Goal: Information Seeking & Learning: Learn about a topic

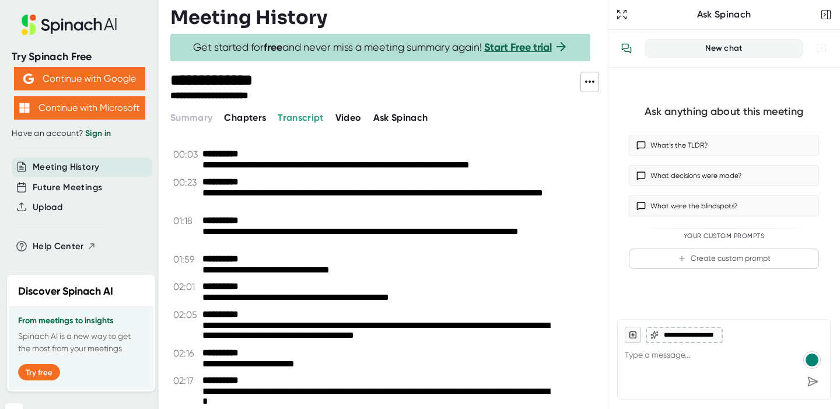
click at [240, 118] on span "Chapters" at bounding box center [245, 117] width 42 height 11
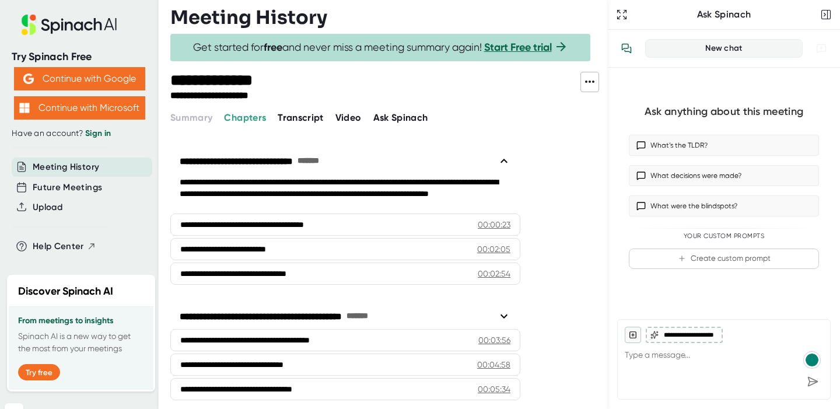
scroll to position [101, 0]
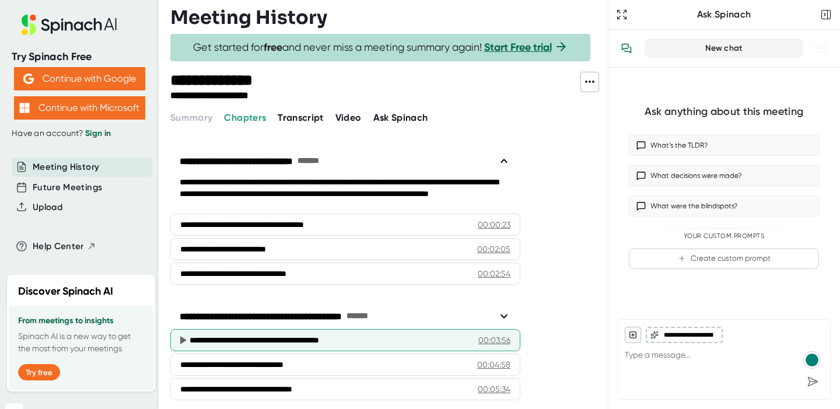
click at [390, 334] on div "**********" at bounding box center [329, 340] width 279 height 12
click at [179, 333] on icon at bounding box center [183, 340] width 14 height 14
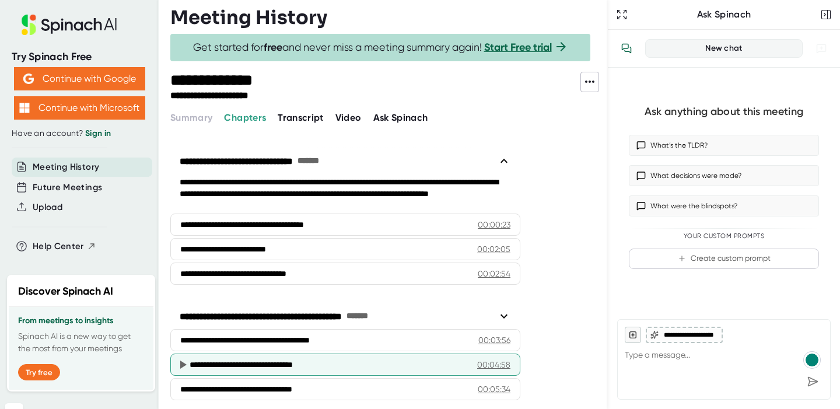
click at [181, 360] on icon at bounding box center [183, 364] width 6 height 8
click at [293, 359] on div "**********" at bounding box center [329, 365] width 279 height 12
click at [488, 359] on div "00:04:58" at bounding box center [493, 365] width 33 height 12
click at [208, 359] on div "**********" at bounding box center [329, 365] width 279 height 12
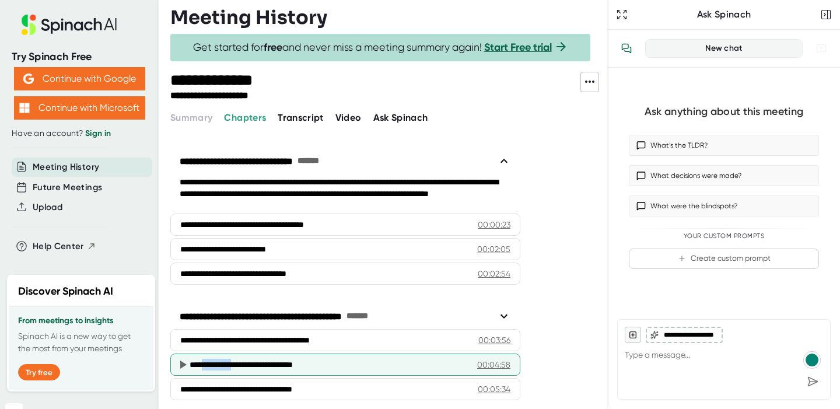
click at [208, 359] on div "**********" at bounding box center [329, 365] width 279 height 12
click at [181, 360] on icon at bounding box center [183, 364] width 6 height 8
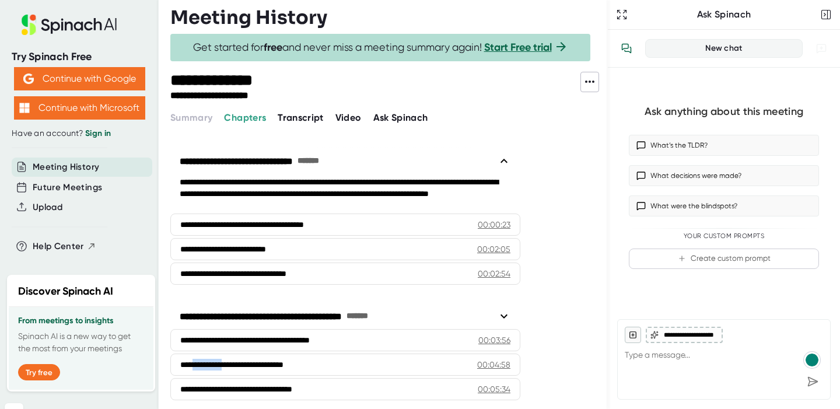
click at [350, 118] on span "Video" at bounding box center [348, 117] width 26 height 11
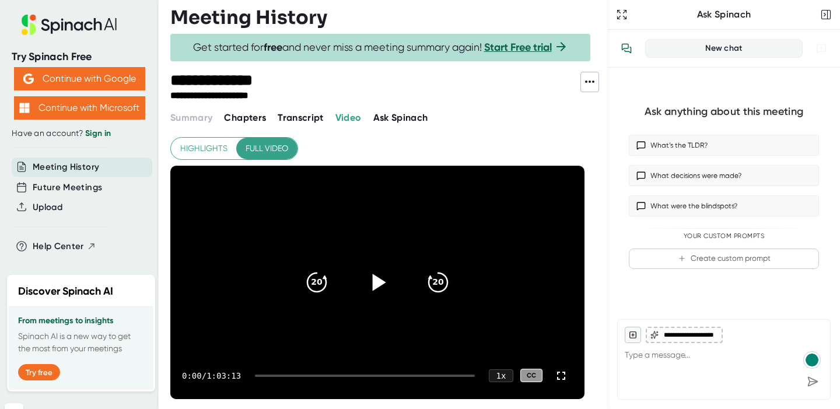
click at [376, 279] on icon at bounding box center [379, 281] width 13 height 17
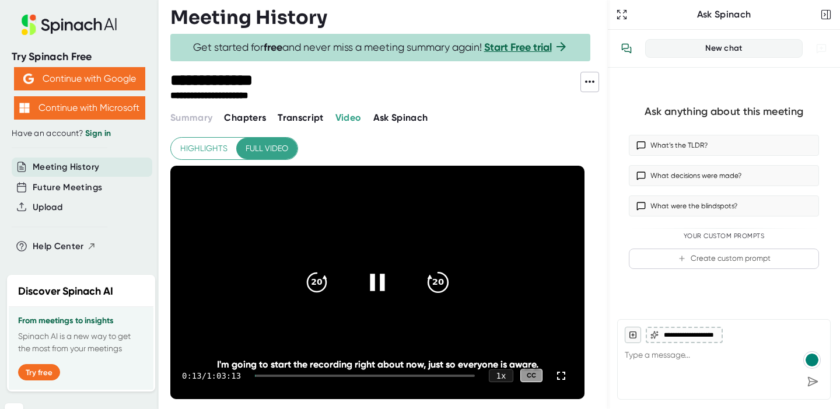
click at [435, 283] on icon "20" at bounding box center [437, 281] width 29 height 29
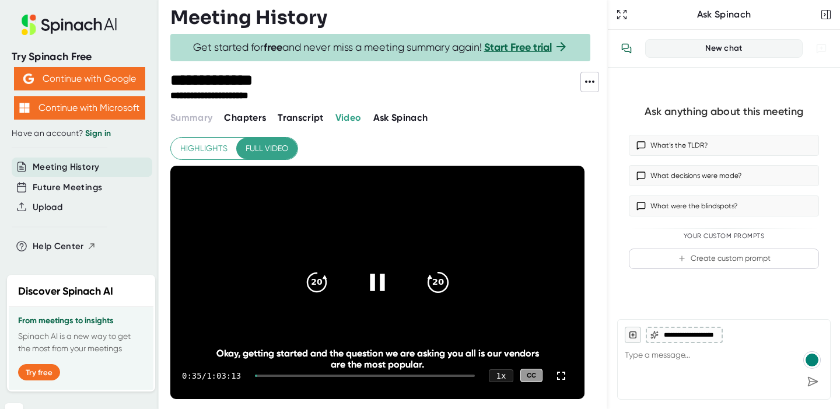
click at [441, 287] on icon "20" at bounding box center [437, 281] width 29 height 29
click at [437, 282] on icon "20" at bounding box center [437, 281] width 29 height 29
click at [436, 278] on icon "20" at bounding box center [437, 281] width 29 height 29
click at [440, 276] on icon "20" at bounding box center [437, 281] width 29 height 29
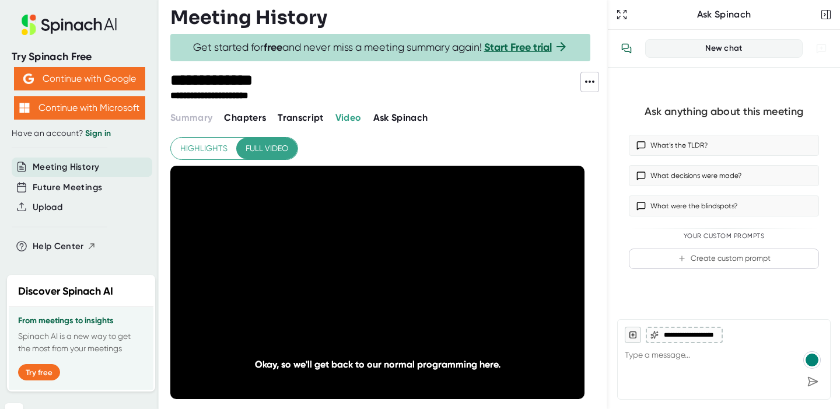
click at [440, 276] on icon "20" at bounding box center [437, 281] width 29 height 29
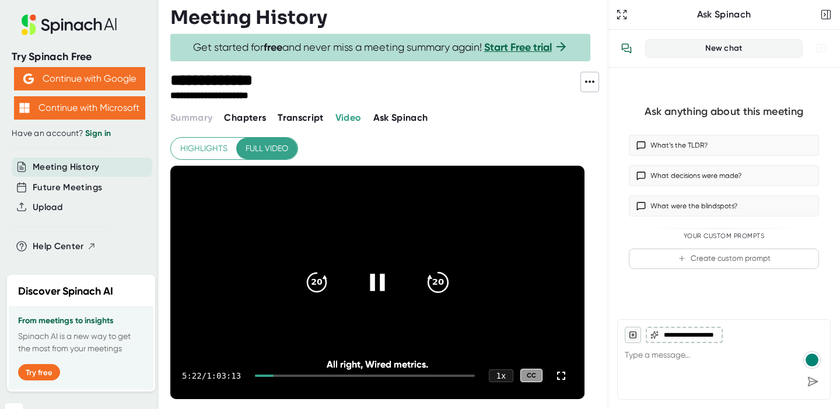
click at [440, 286] on icon "20" at bounding box center [437, 281] width 29 height 29
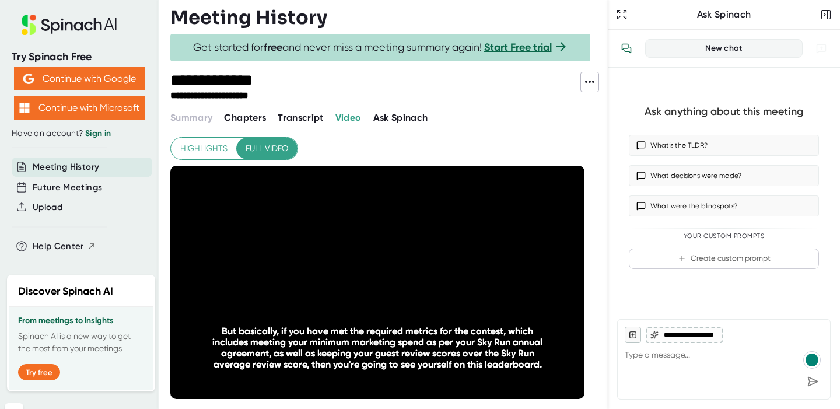
click at [441, 287] on icon "20" at bounding box center [437, 281] width 29 height 29
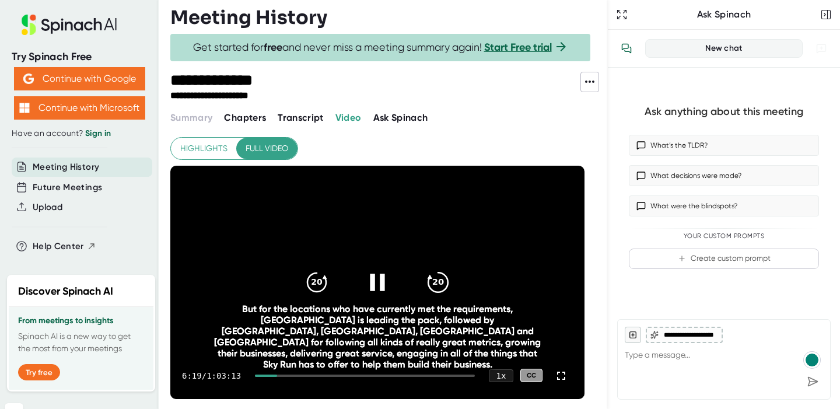
click at [441, 287] on icon "20" at bounding box center [437, 281] width 29 height 29
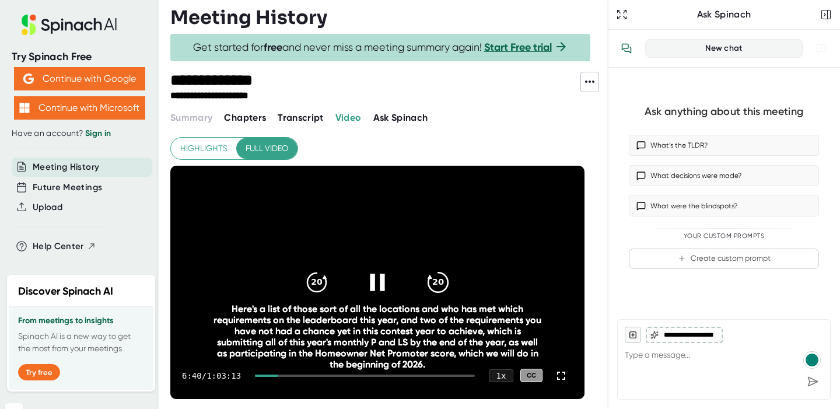
click at [441, 287] on icon "20" at bounding box center [437, 281] width 29 height 29
click at [384, 278] on icon at bounding box center [377, 281] width 29 height 29
click at [377, 278] on icon at bounding box center [379, 281] width 13 height 17
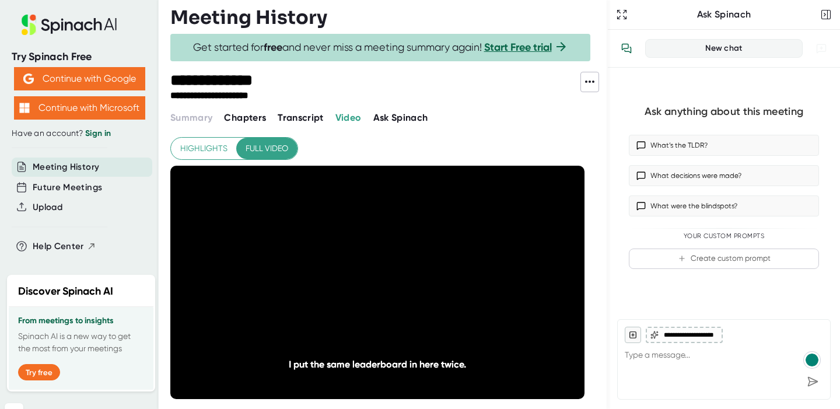
click at [434, 278] on icon "20" at bounding box center [437, 281] width 29 height 29
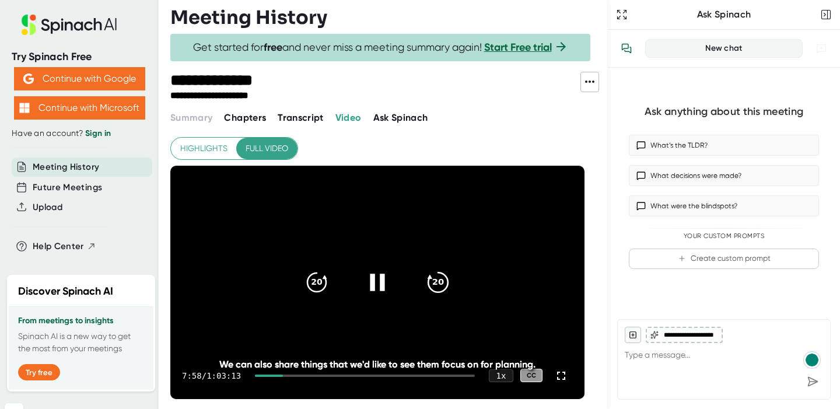
click at [444, 276] on icon "20" at bounding box center [437, 281] width 29 height 29
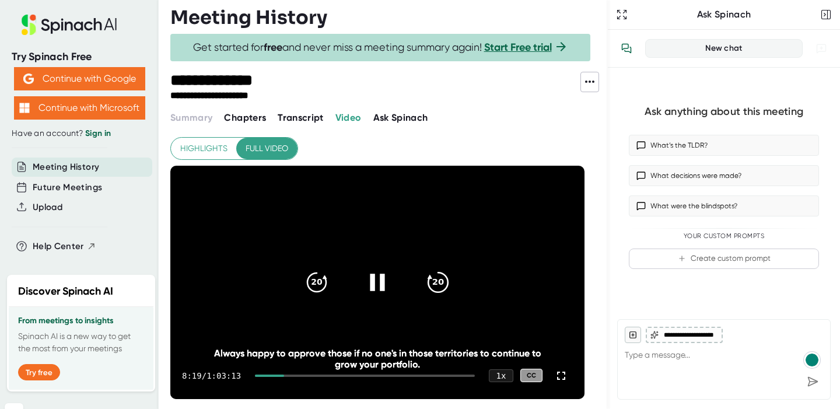
click at [444, 276] on icon "20" at bounding box center [437, 281] width 29 height 29
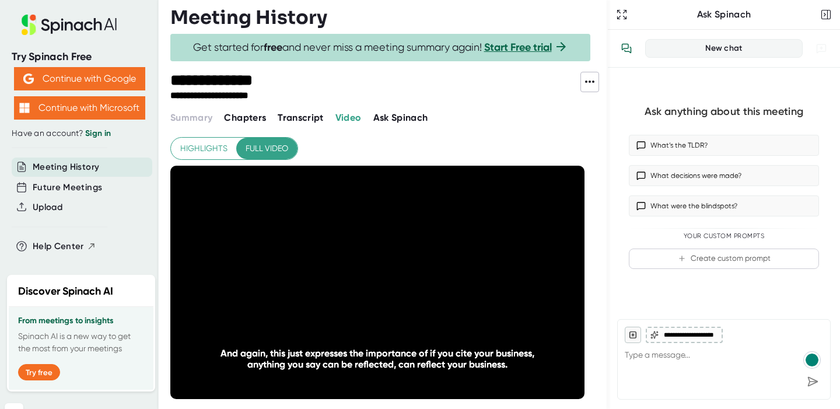
click at [448, 275] on icon "20" at bounding box center [437, 281] width 29 height 29
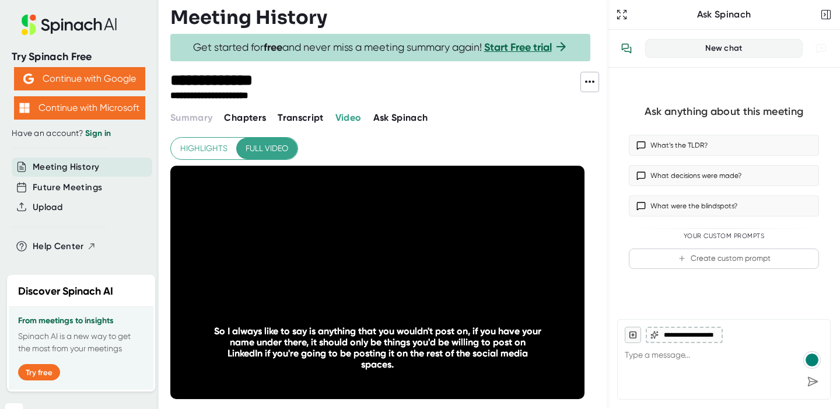
click at [448, 275] on icon "20" at bounding box center [437, 281] width 29 height 29
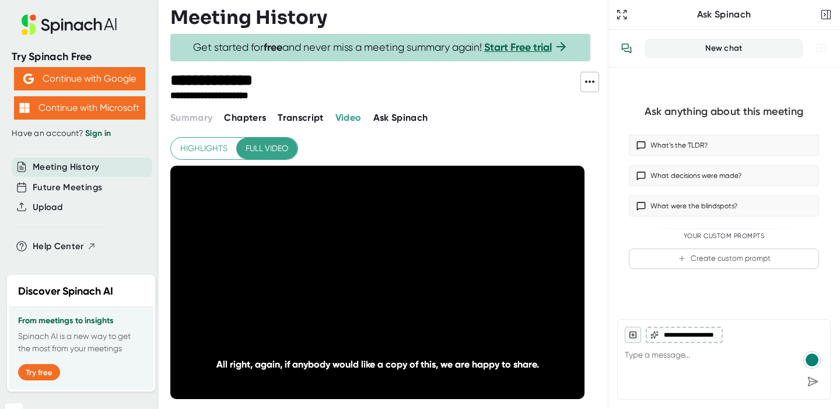
click at [448, 275] on icon "20" at bounding box center [437, 281] width 29 height 29
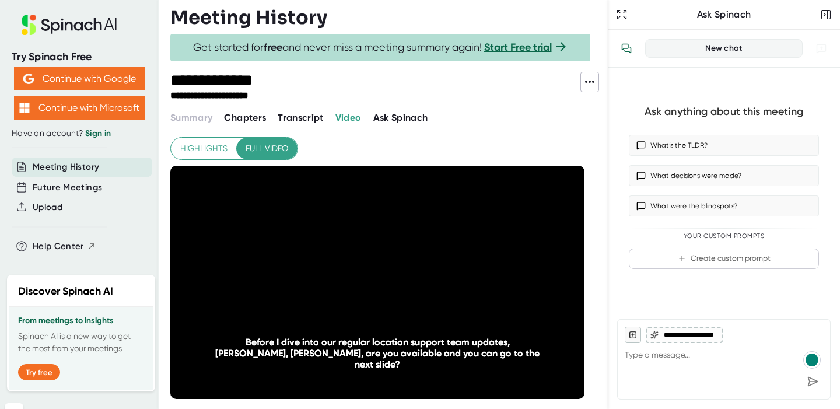
click at [448, 275] on icon "20" at bounding box center [437, 281] width 29 height 29
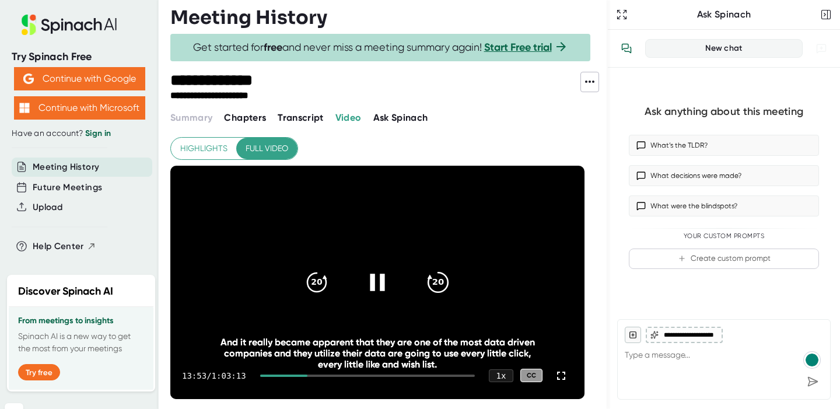
click at [439, 276] on icon "20" at bounding box center [437, 281] width 29 height 29
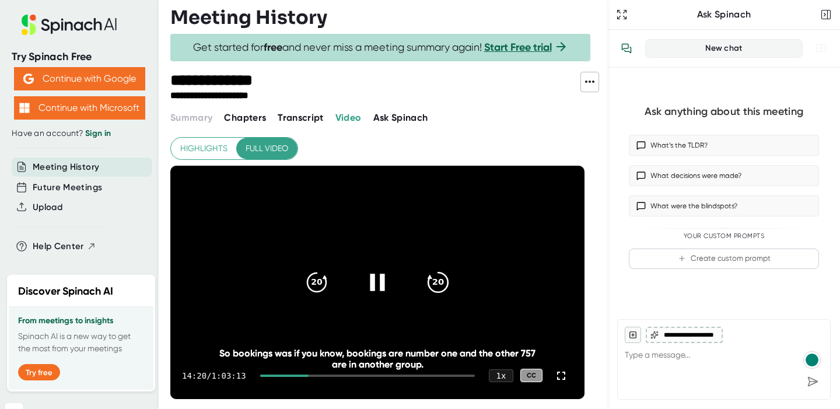
click at [439, 280] on icon "20" at bounding box center [437, 281] width 29 height 29
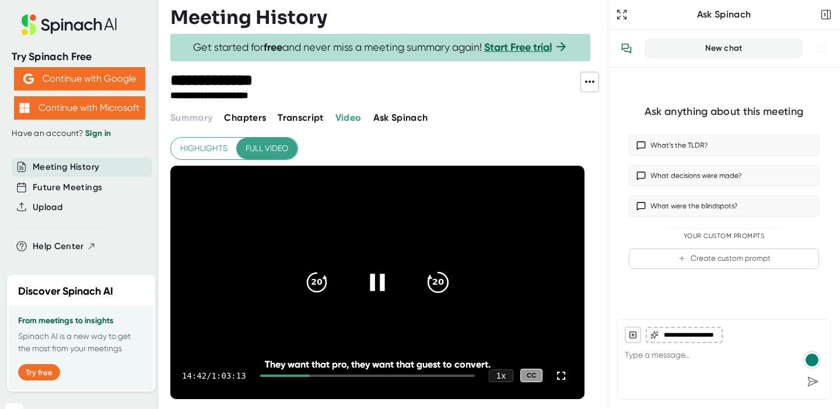
click at [440, 280] on icon "20" at bounding box center [437, 281] width 29 height 29
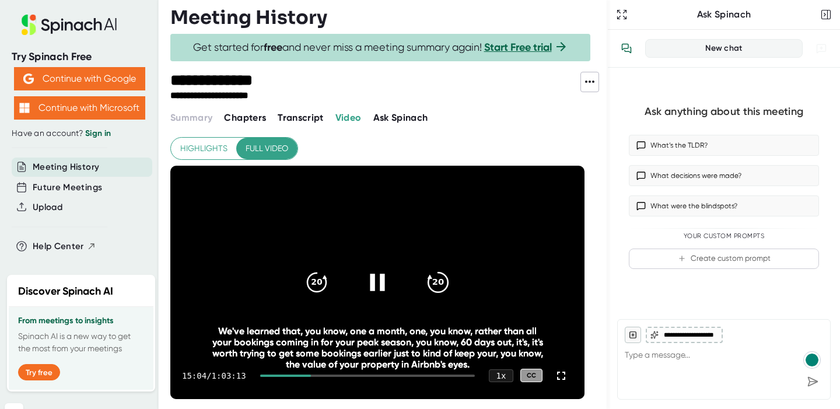
click at [440, 280] on icon "20" at bounding box center [437, 281] width 29 height 29
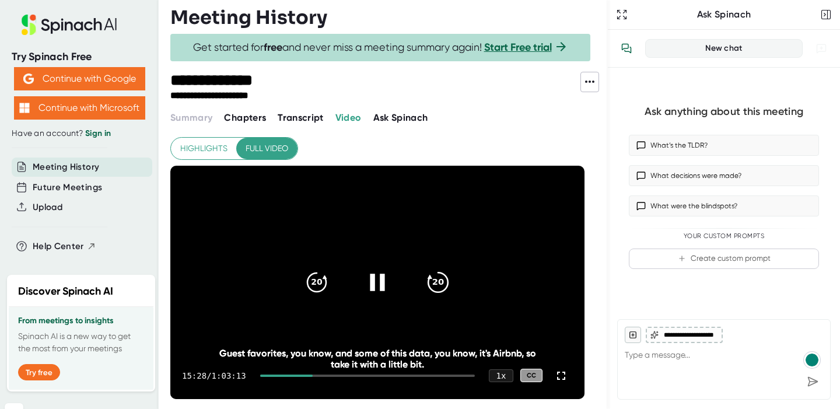
click at [440, 279] on icon "20" at bounding box center [437, 281] width 29 height 29
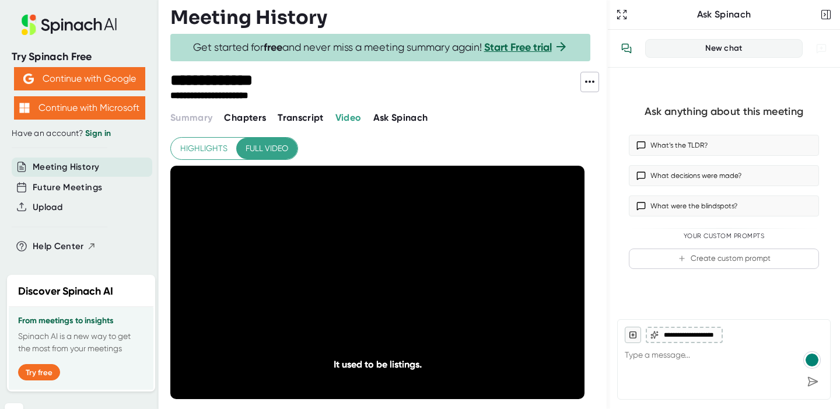
click at [440, 279] on icon "20" at bounding box center [437, 281] width 29 height 29
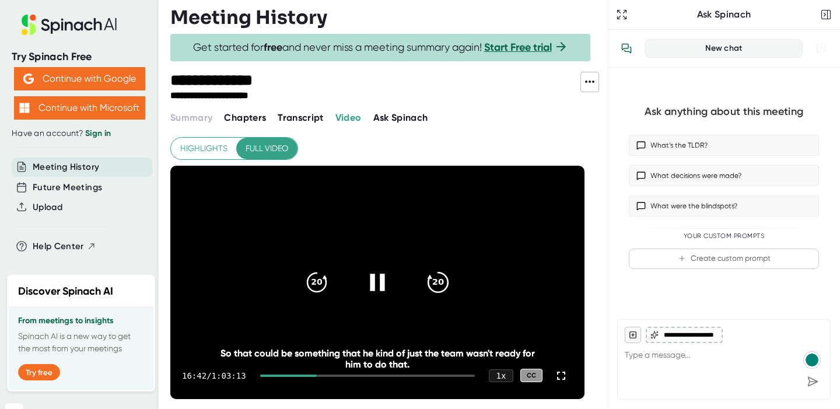
click at [437, 277] on icon "20" at bounding box center [437, 281] width 29 height 29
